Goal: Transaction & Acquisition: Purchase product/service

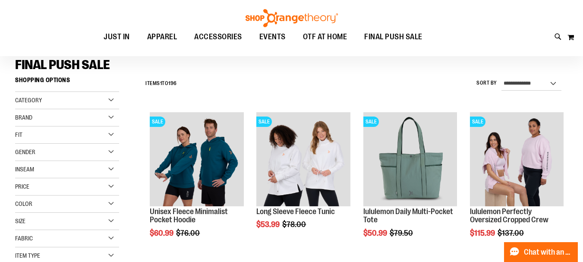
scroll to position [63, 0]
click at [516, 80] on select "**********" at bounding box center [531, 84] width 60 height 14
select select "*********"
click at [501, 77] on select "**********" at bounding box center [531, 84] width 60 height 14
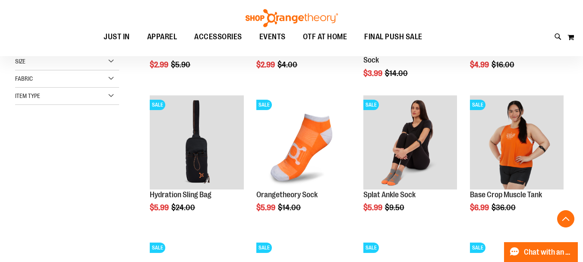
scroll to position [258, 0]
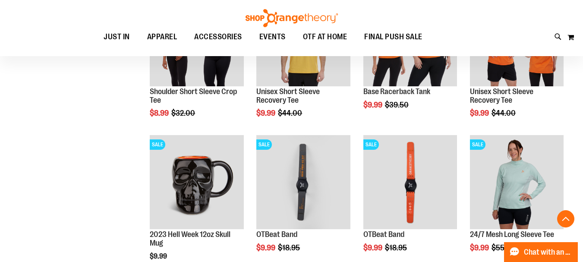
scroll to position [627, 0]
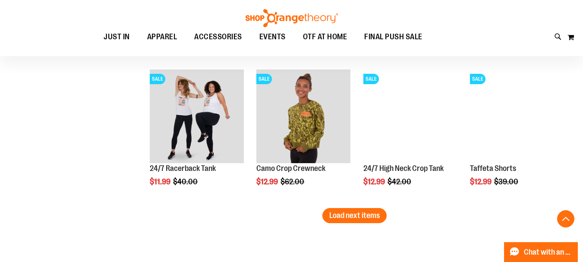
scroll to position [1282, 0]
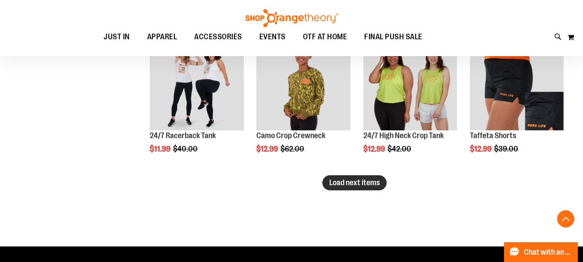
click at [366, 180] on span "Load next items" at bounding box center [354, 182] width 50 height 9
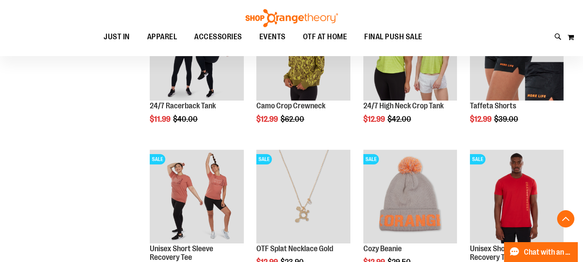
scroll to position [1282, 0]
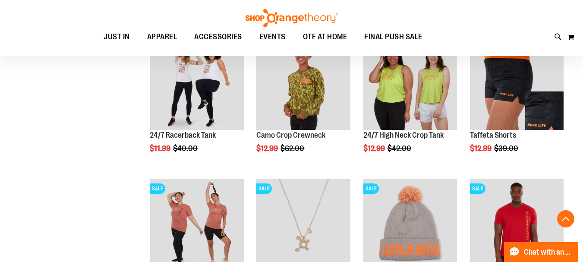
scroll to position [1282, 0]
click at [566, 218] on button "Back To Top" at bounding box center [565, 218] width 17 height 17
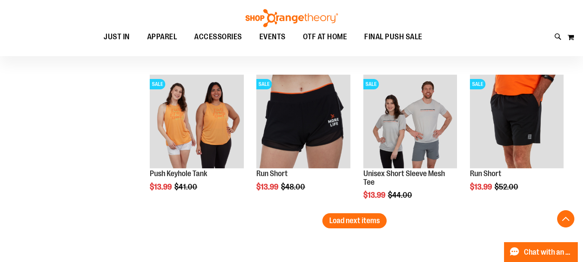
scroll to position [1691, 0]
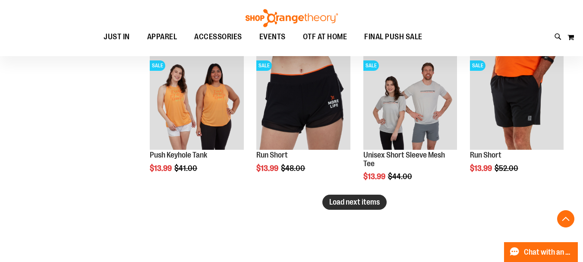
click at [334, 205] on span "Load next items" at bounding box center [354, 202] width 50 height 9
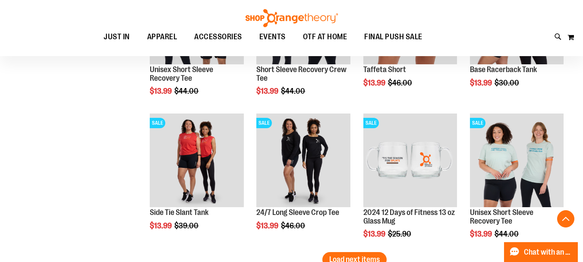
scroll to position [2097, 0]
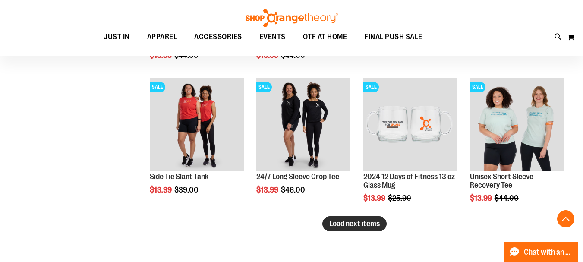
click at [346, 222] on span "Load next items" at bounding box center [354, 223] width 50 height 9
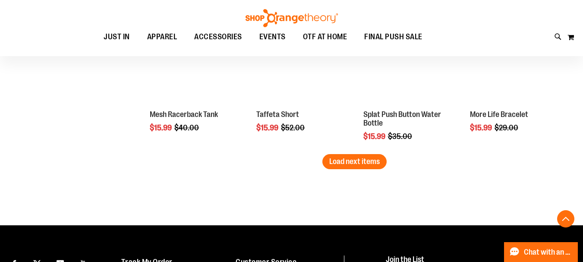
scroll to position [2635, 0]
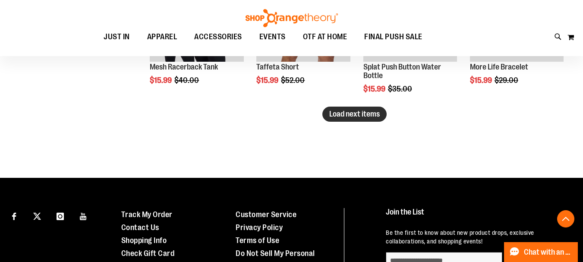
click at [366, 116] on span "Load next items" at bounding box center [354, 114] width 50 height 9
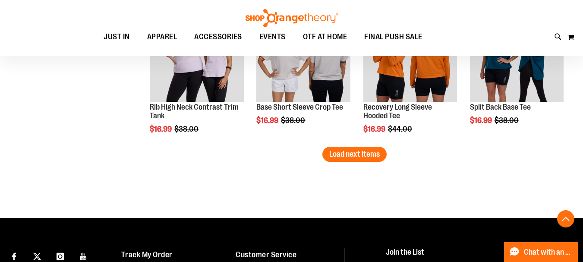
scroll to position [3030, 0]
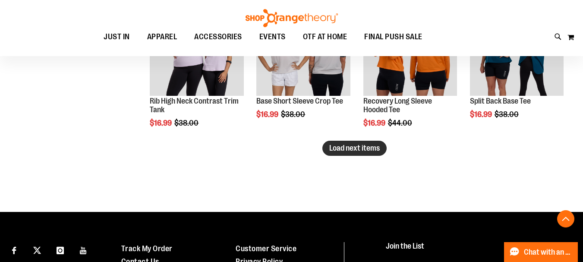
click at [370, 151] on span "Load next items" at bounding box center [354, 148] width 50 height 9
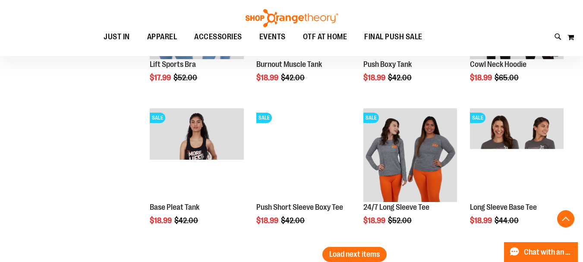
scroll to position [3439, 0]
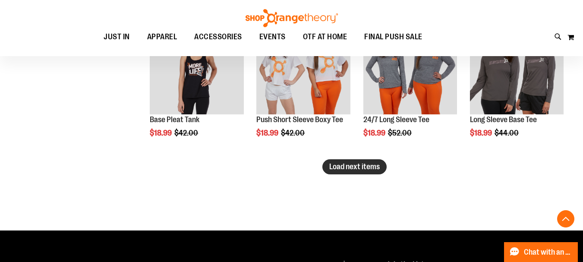
click at [363, 165] on span "Load next items" at bounding box center [354, 166] width 50 height 9
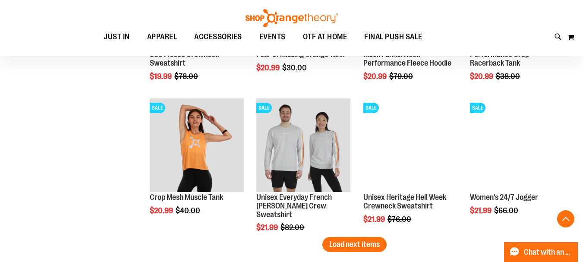
scroll to position [3813, 0]
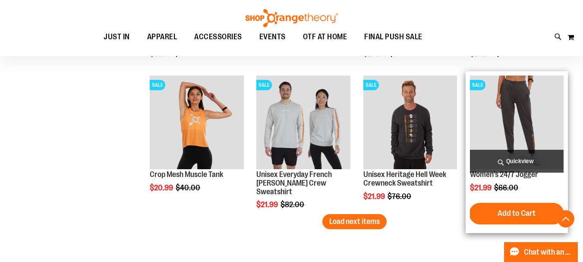
click at [516, 126] on img "product" at bounding box center [517, 122] width 94 height 94
